Goal: Task Accomplishment & Management: Use online tool/utility

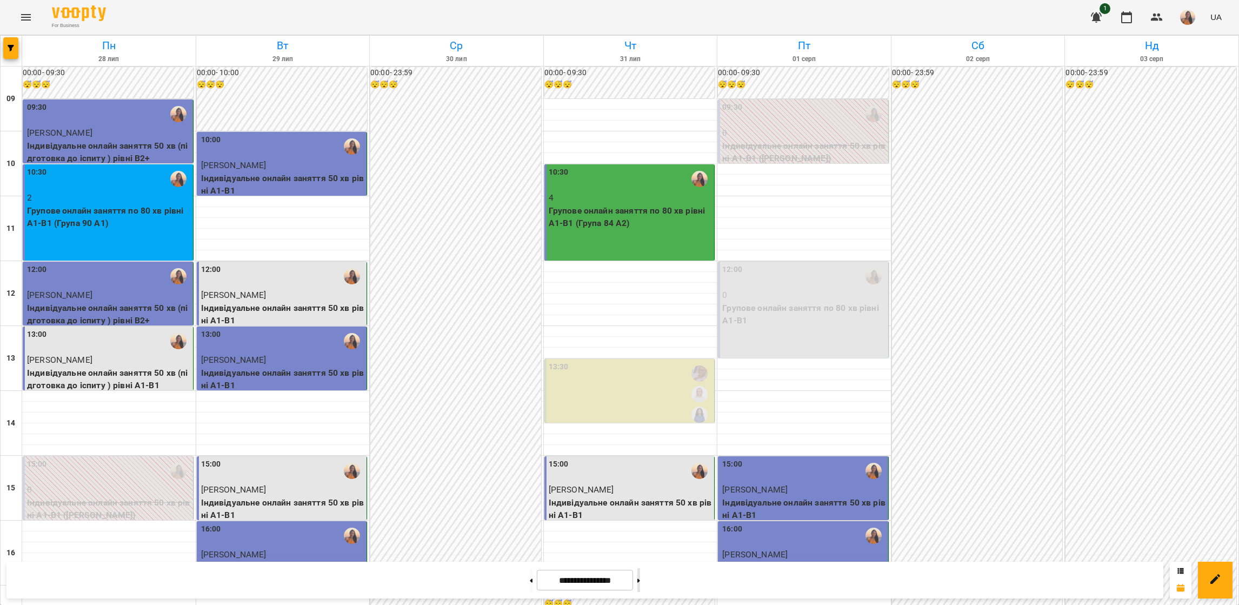
click at [640, 581] on button at bounding box center [638, 580] width 3 height 24
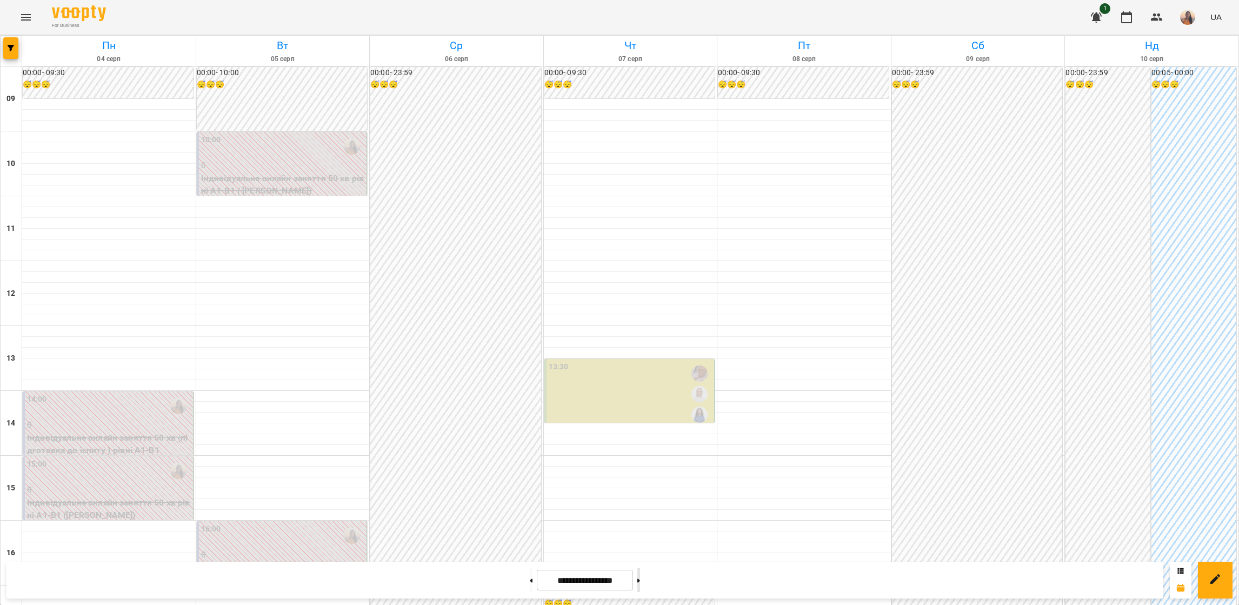
click at [640, 581] on button at bounding box center [638, 580] width 3 height 24
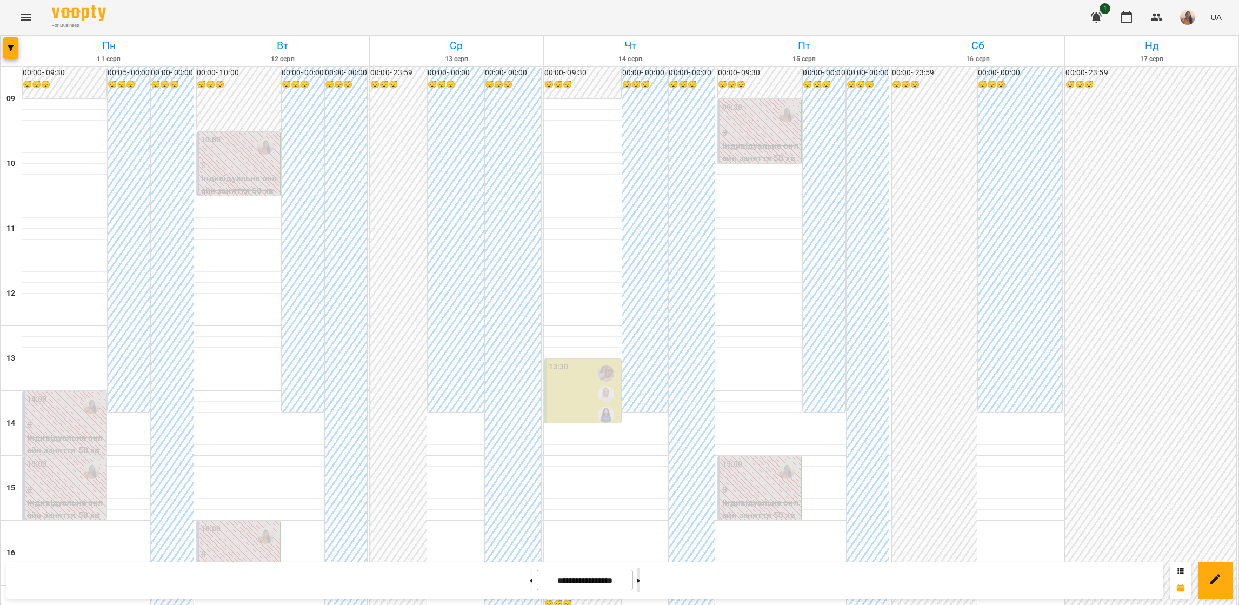
click at [640, 581] on button at bounding box center [638, 580] width 3 height 24
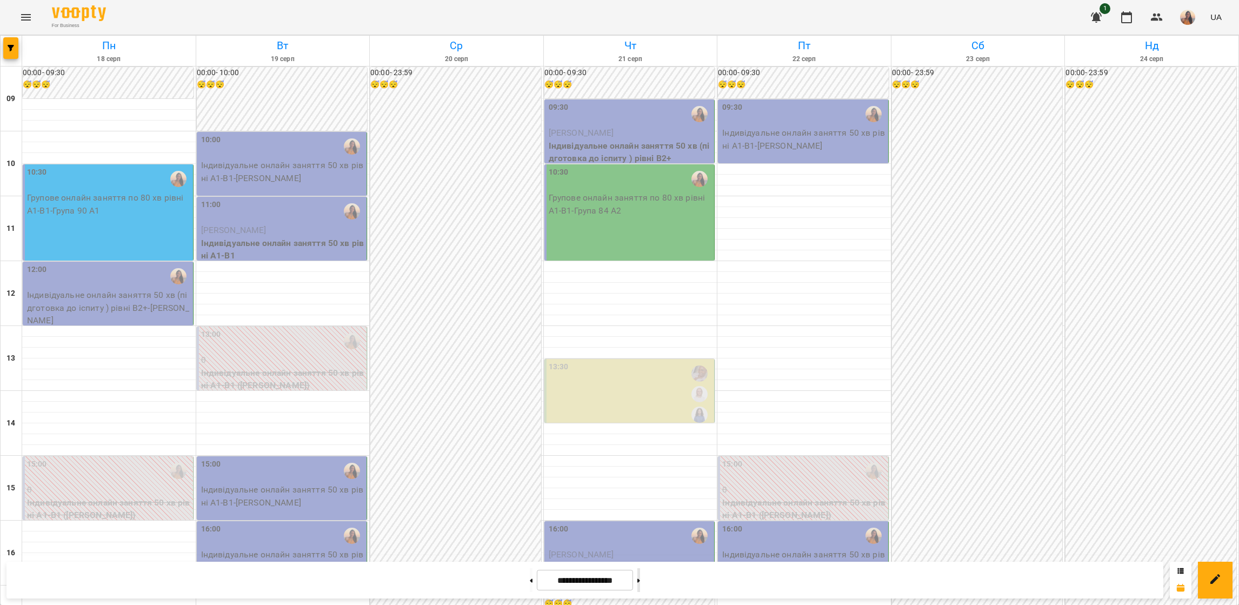
click at [640, 574] on button at bounding box center [638, 580] width 3 height 24
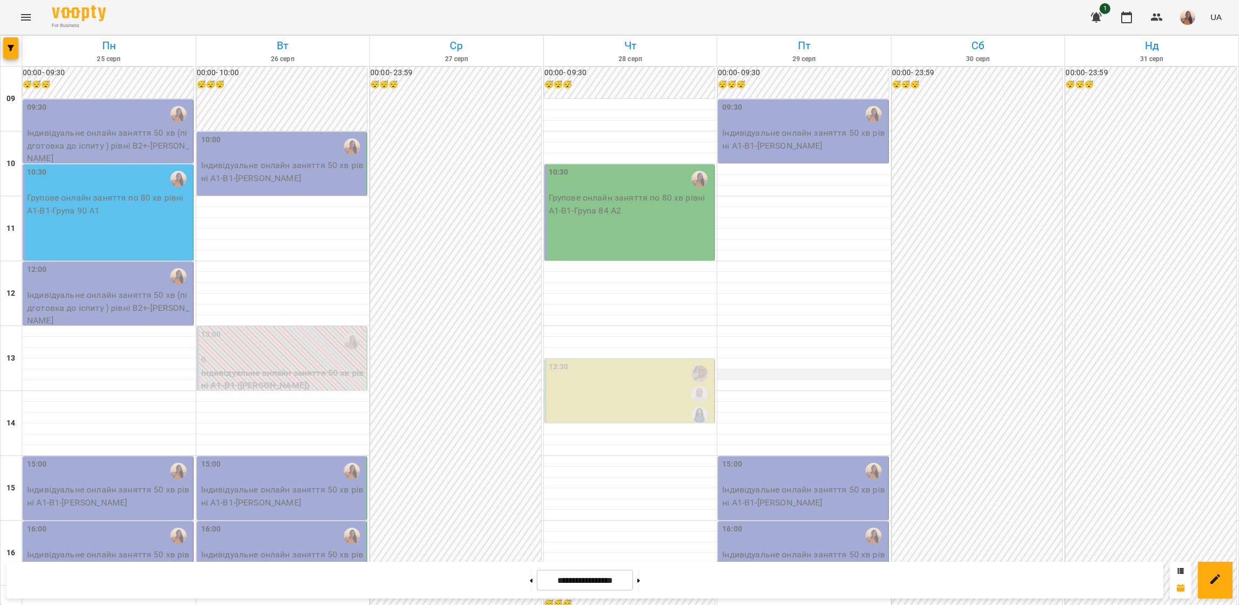
scroll to position [12, 0]
click at [530, 578] on button at bounding box center [531, 580] width 3 height 24
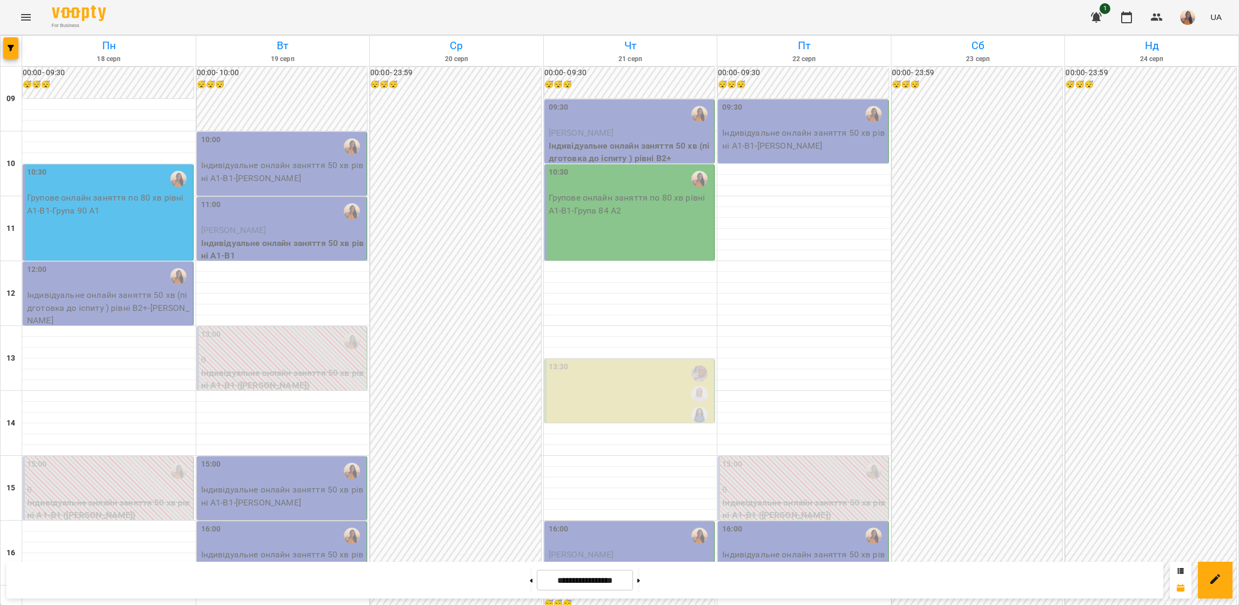
scroll to position [0, 0]
click at [530, 580] on button at bounding box center [531, 580] width 3 height 24
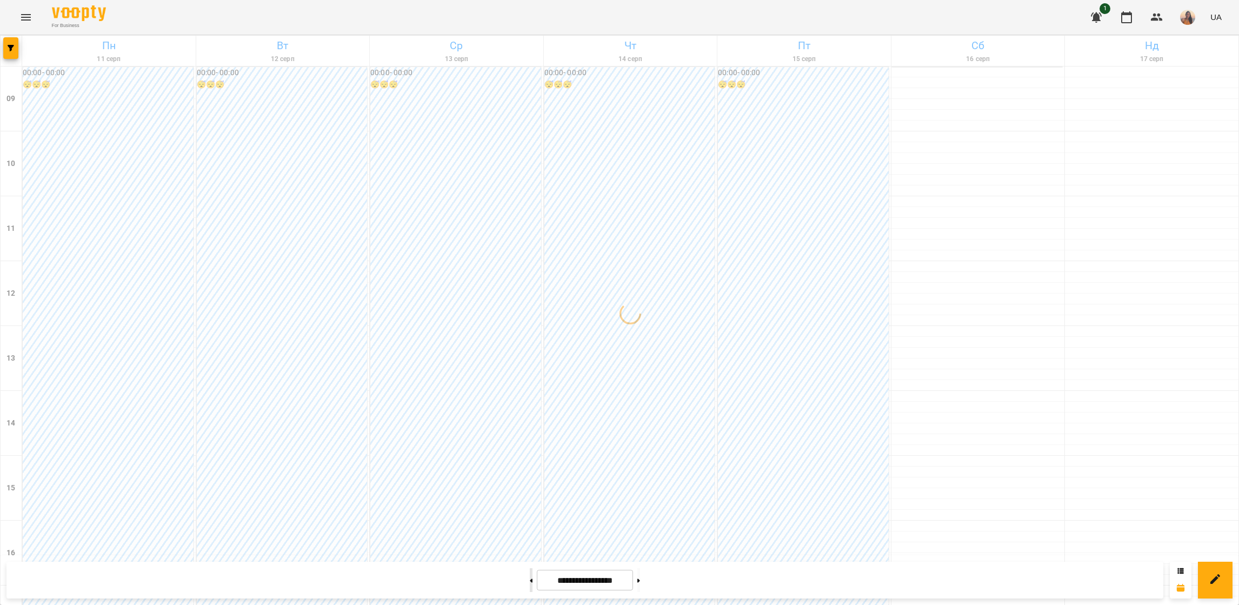
click at [530, 580] on button at bounding box center [531, 580] width 3 height 24
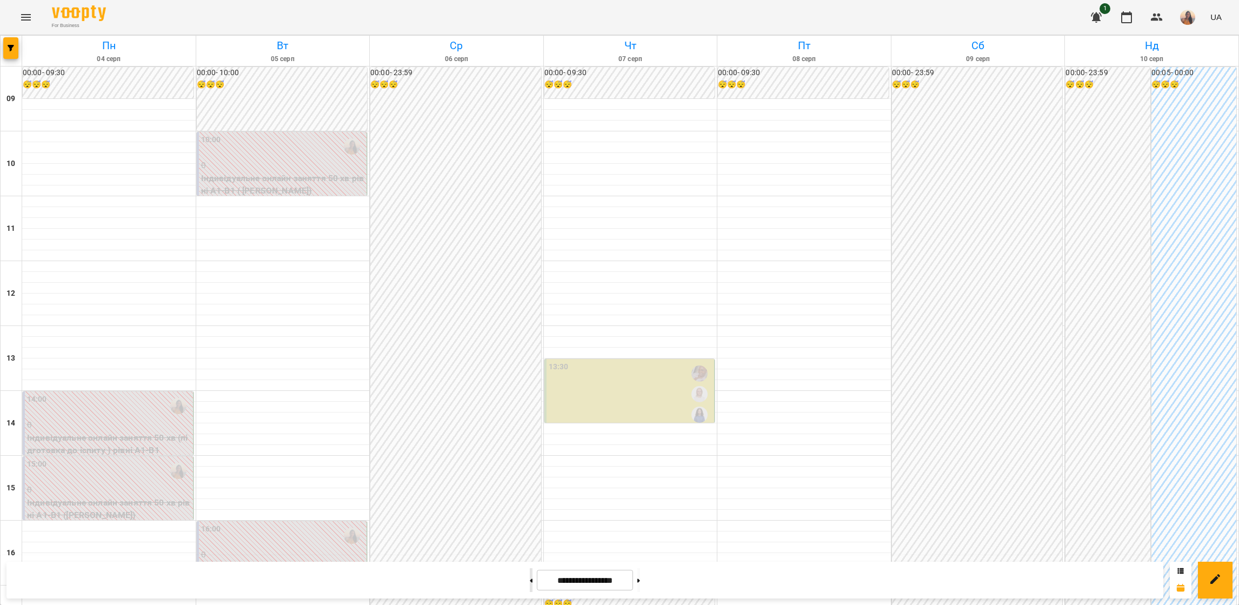
click at [530, 580] on button at bounding box center [531, 580] width 3 height 24
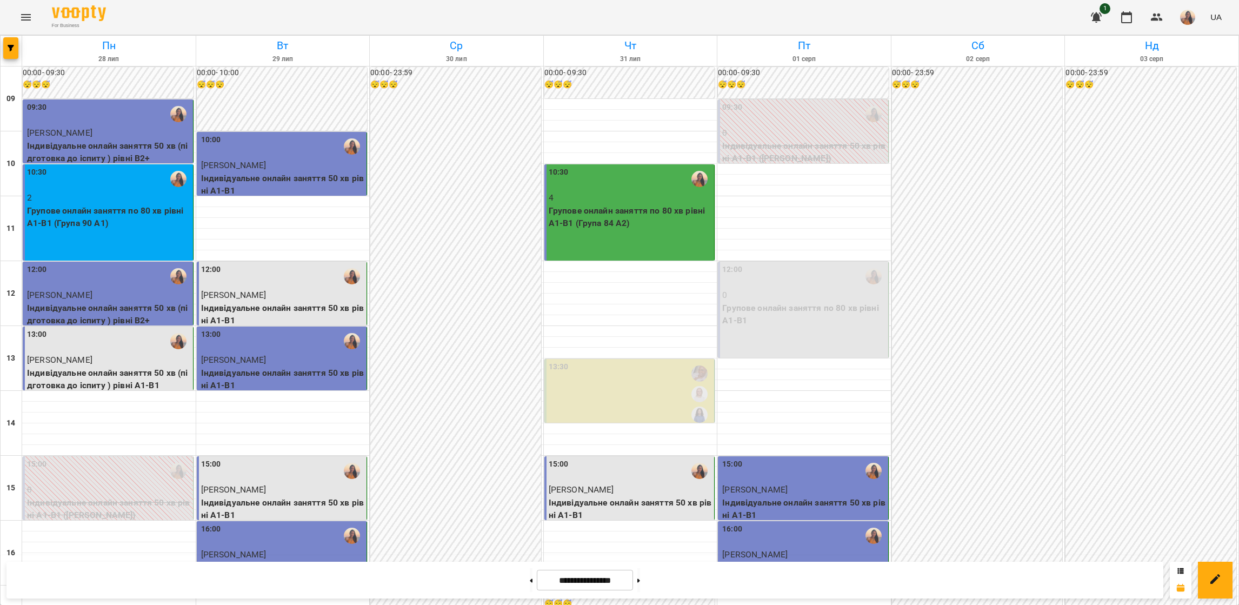
click at [792, 284] on div "12:00" at bounding box center [804, 276] width 164 height 25
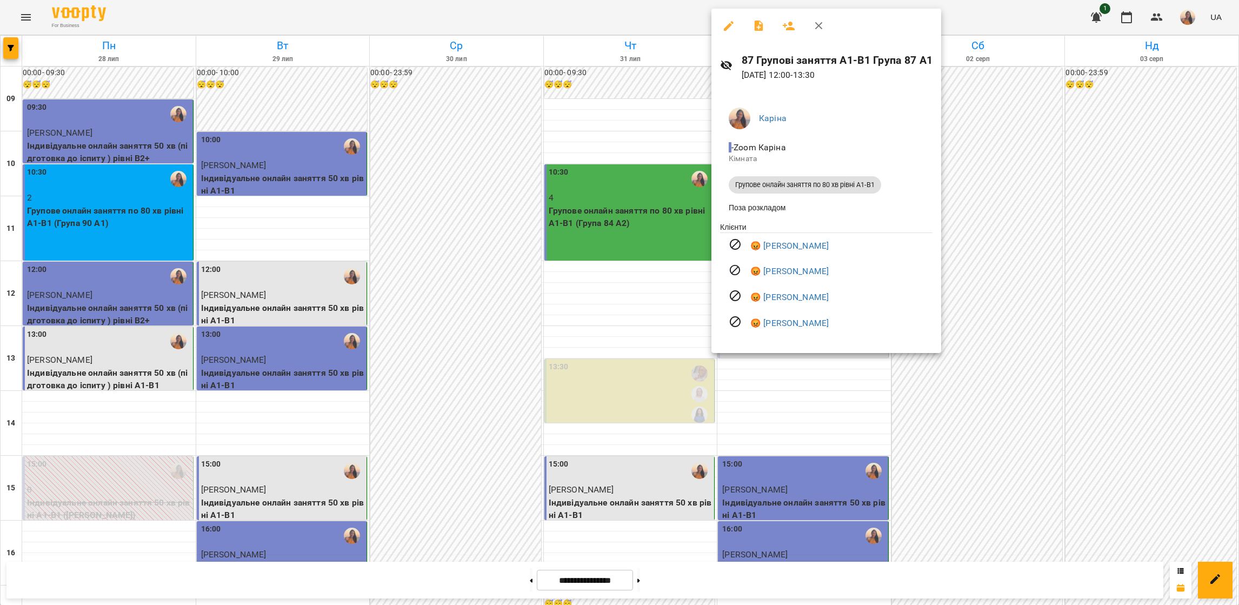
click at [777, 427] on div at bounding box center [619, 302] width 1239 height 605
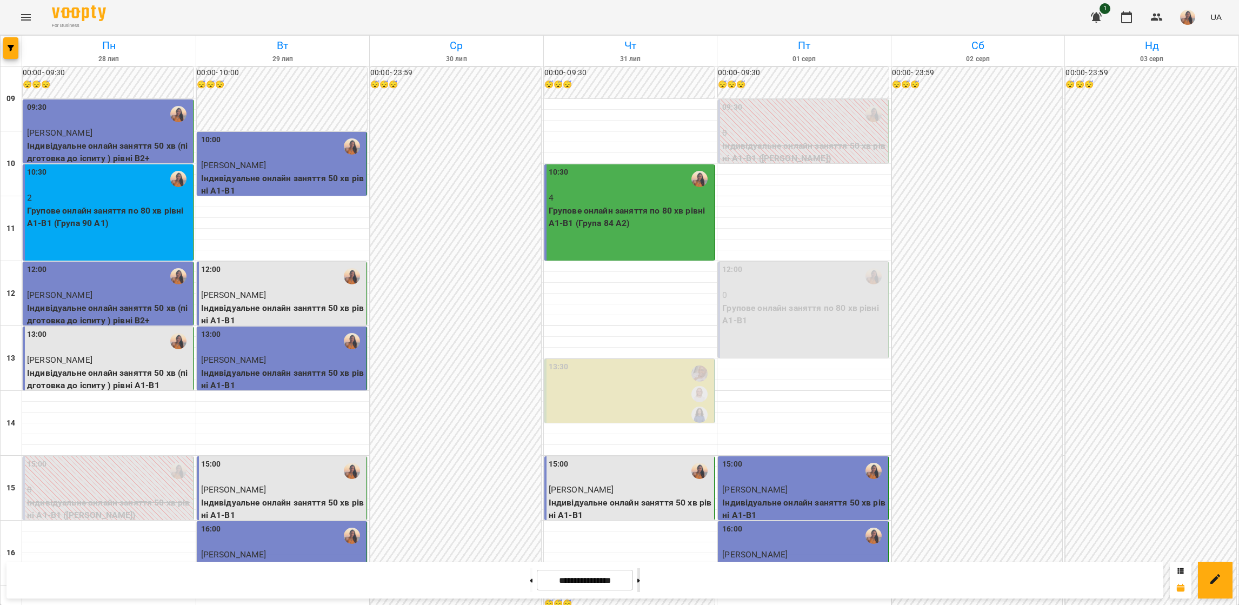
click at [640, 581] on icon at bounding box center [638, 580] width 3 height 4
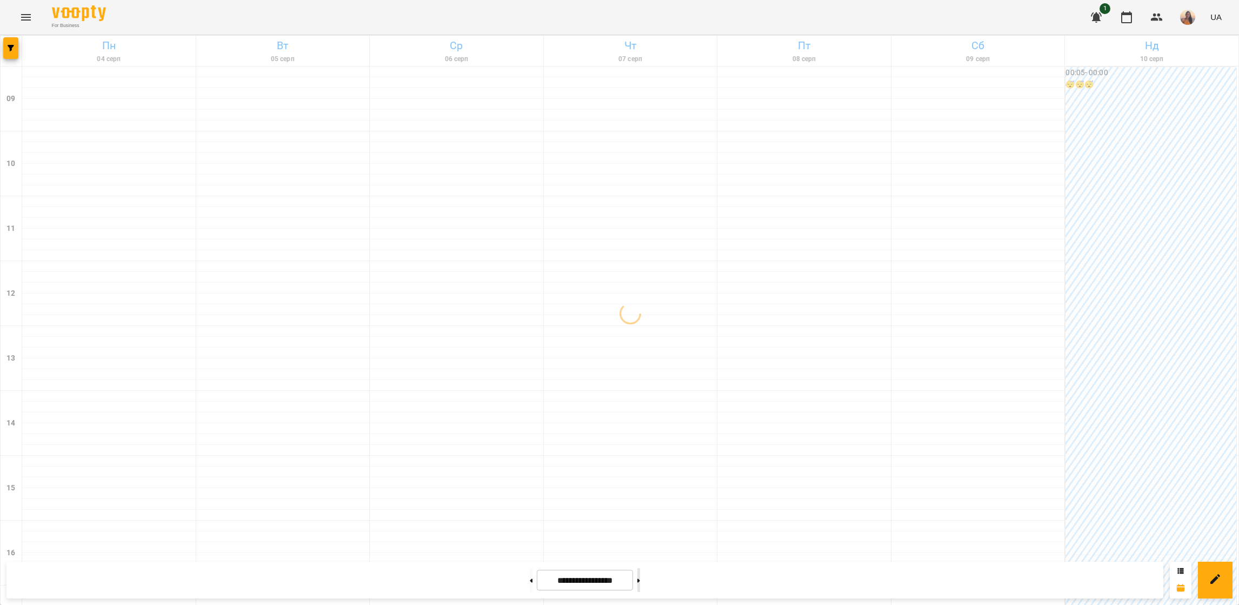
click at [640, 583] on button at bounding box center [638, 580] width 3 height 24
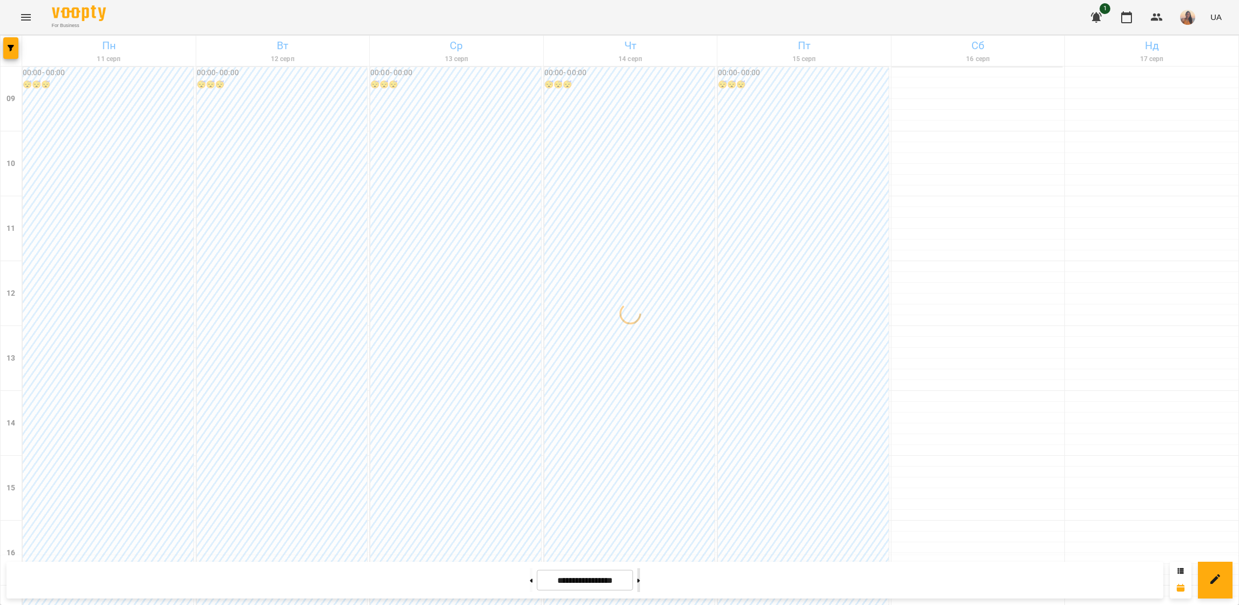
click at [640, 583] on button at bounding box center [638, 580] width 3 height 24
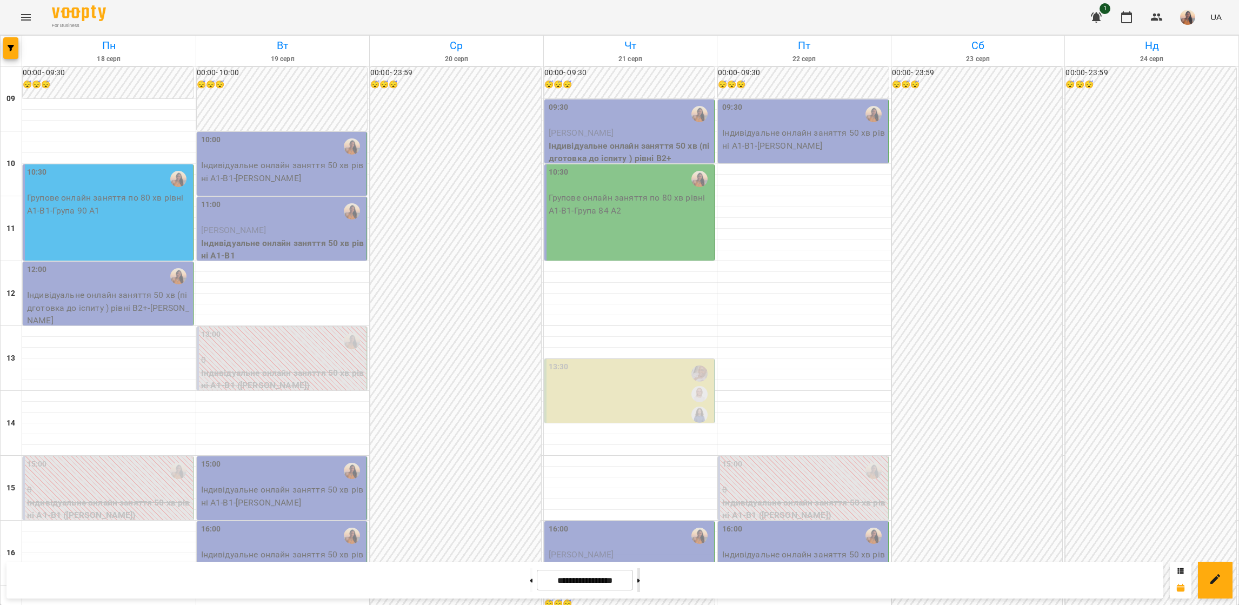
click at [640, 576] on button at bounding box center [638, 580] width 3 height 24
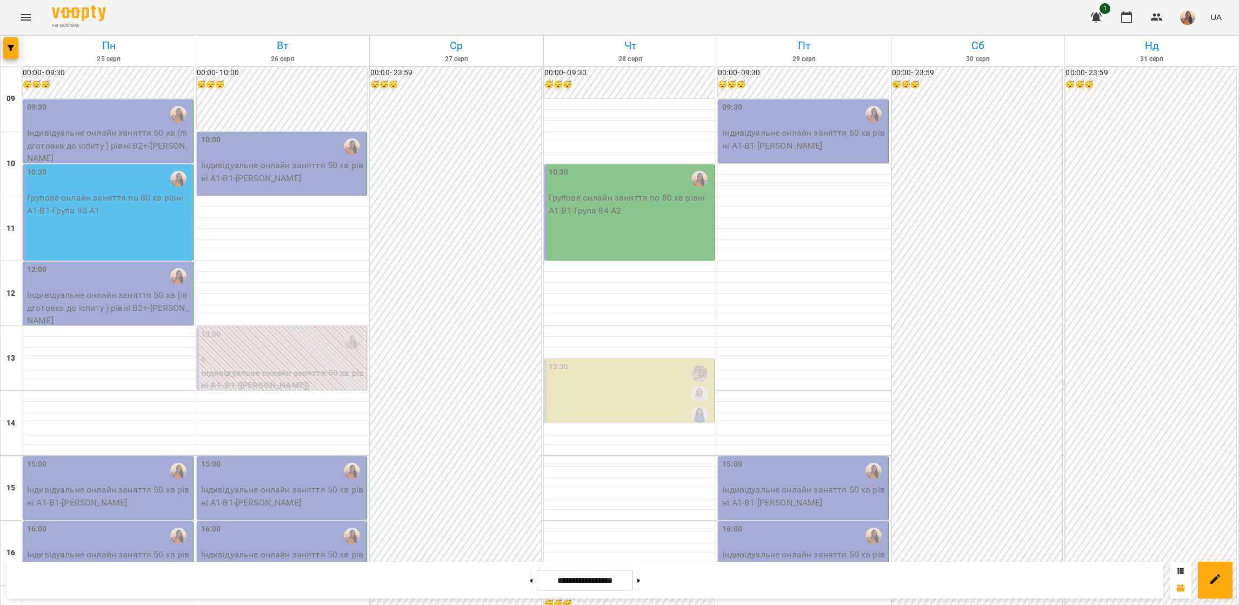
scroll to position [418, 0]
click at [640, 578] on button at bounding box center [638, 580] width 3 height 24
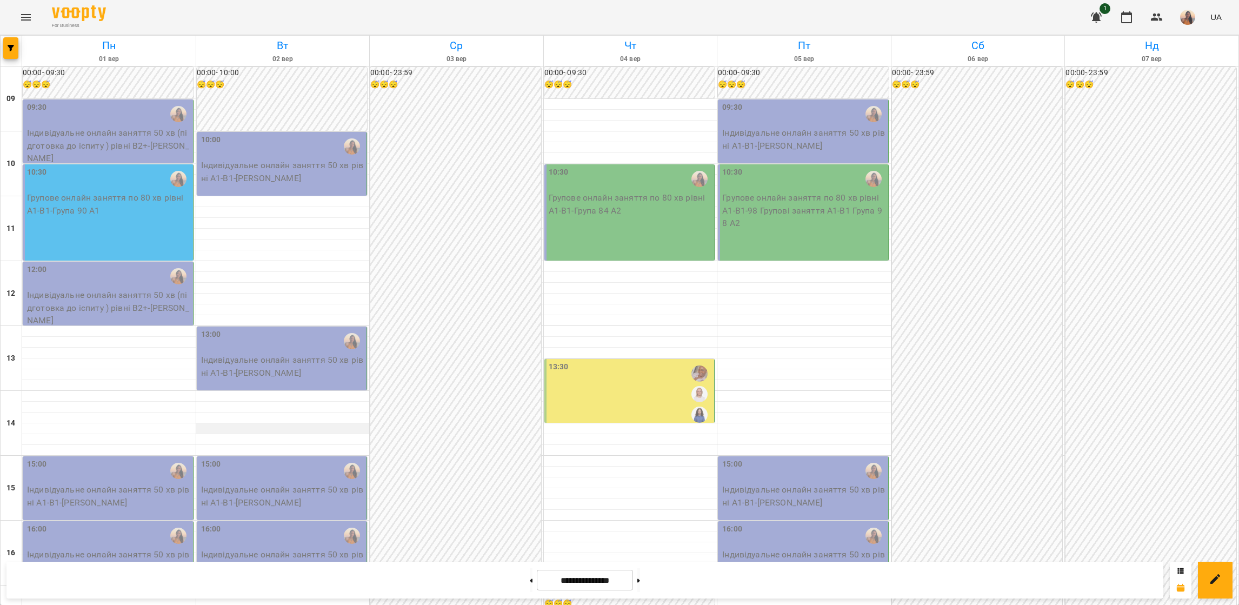
scroll to position [12, 0]
click at [640, 584] on button at bounding box center [638, 580] width 3 height 24
type input "**********"
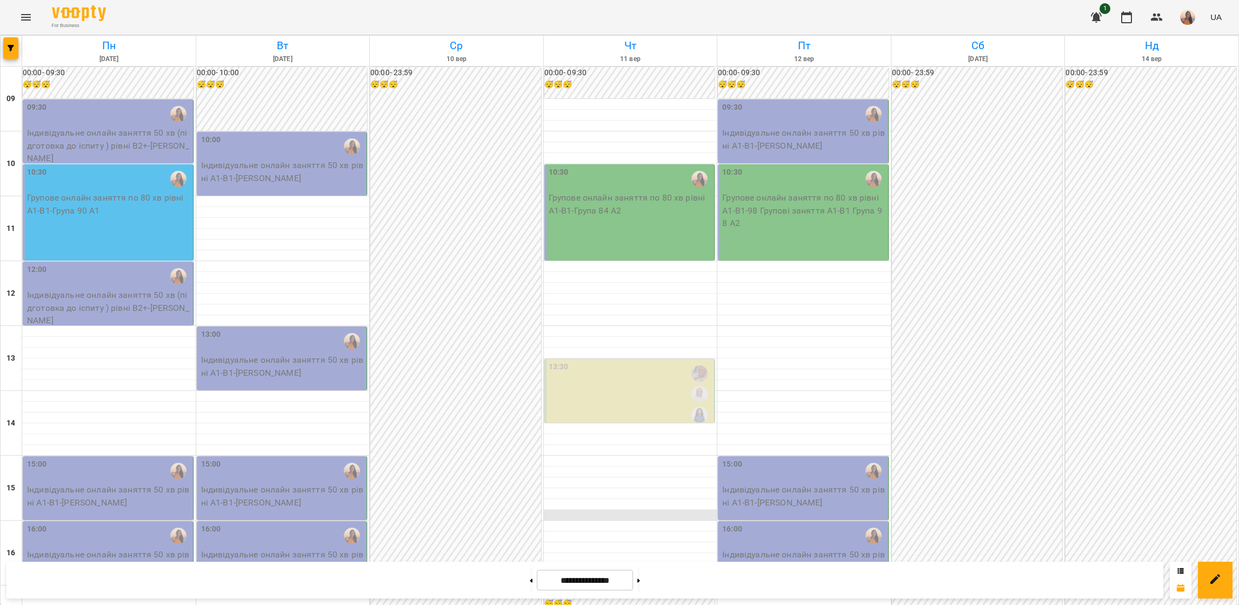
scroll to position [0, 0]
